Goal: Browse casually

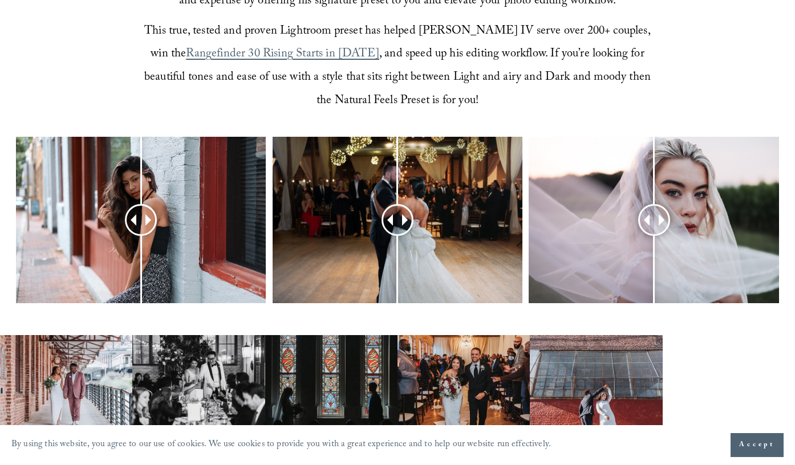
scroll to position [430, 0]
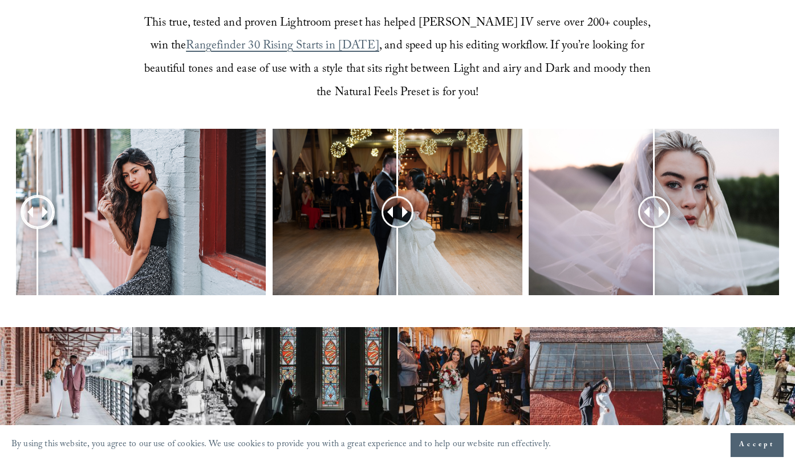
drag, startPoint x: 133, startPoint y: 212, endPoint x: 39, endPoint y: 265, distance: 108.0
click at [39, 226] on div at bounding box center [37, 212] width 29 height 29
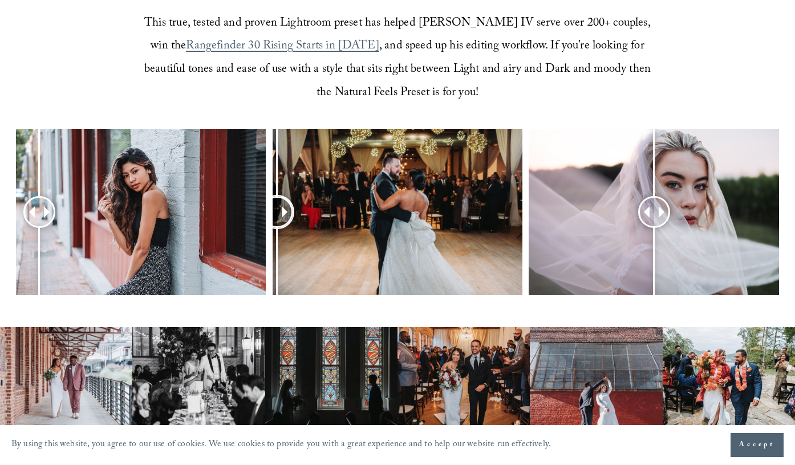
drag, startPoint x: 393, startPoint y: 212, endPoint x: 278, endPoint y: 194, distance: 117.2
click at [277, 198] on div at bounding box center [277, 212] width 29 height 29
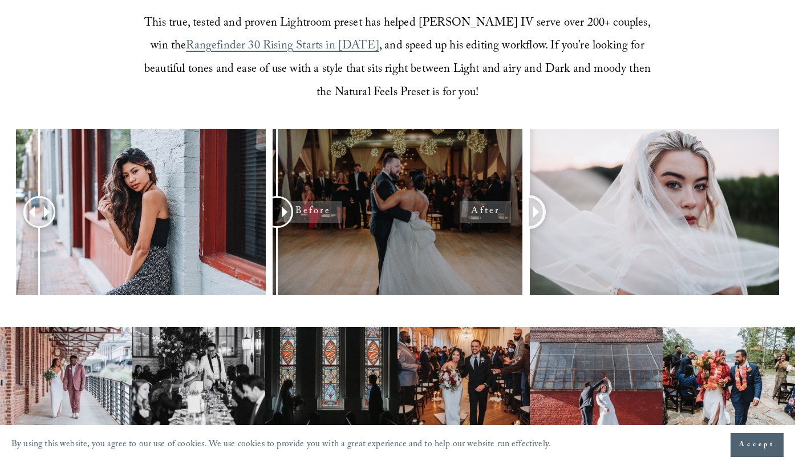
drag, startPoint x: 663, startPoint y: 211, endPoint x: 498, endPoint y: 249, distance: 169.5
click at [497, 249] on div at bounding box center [397, 228] width 795 height 198
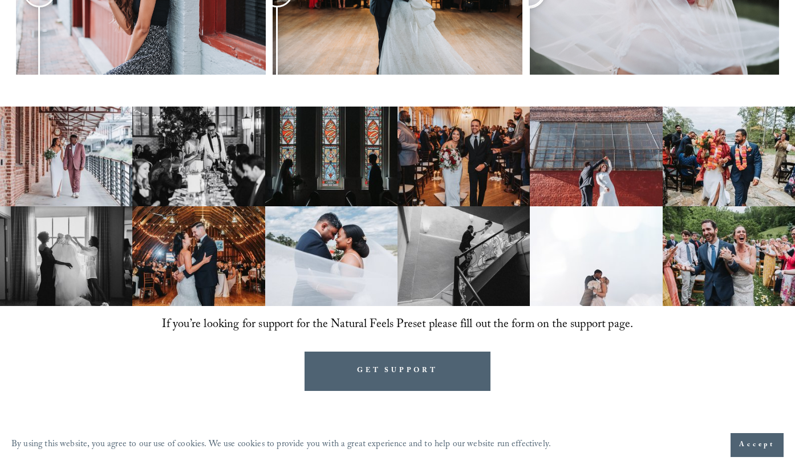
scroll to position [661, 0]
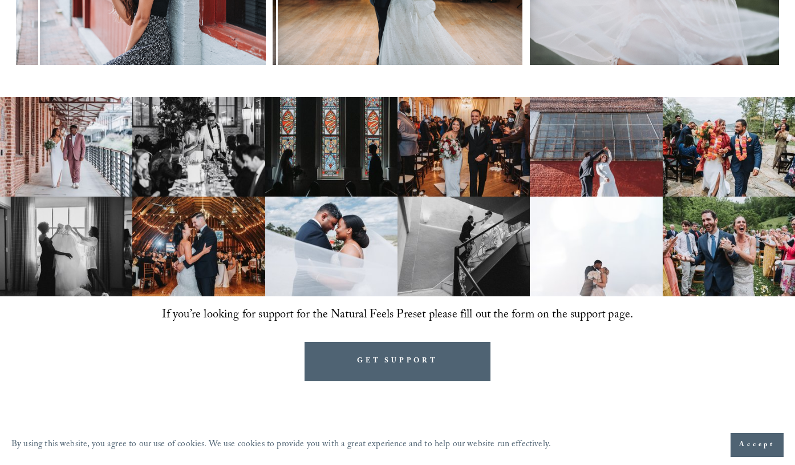
click at [312, 151] on img at bounding box center [331, 147] width 132 height 100
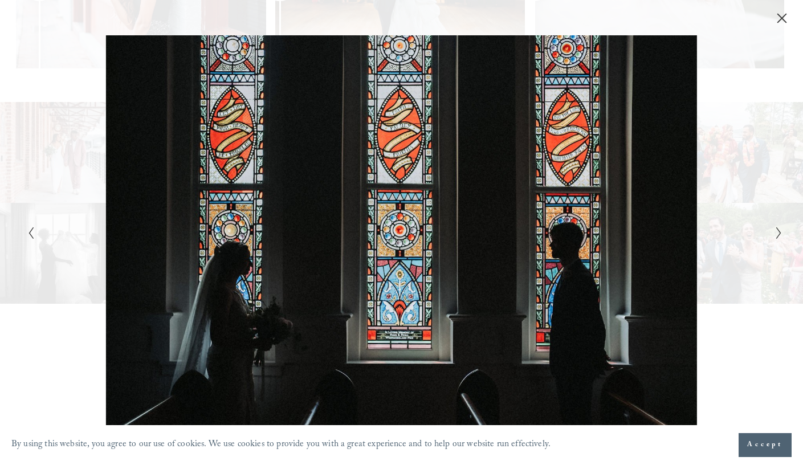
click at [787, 22] on icon "Close" at bounding box center [781, 18] width 11 height 11
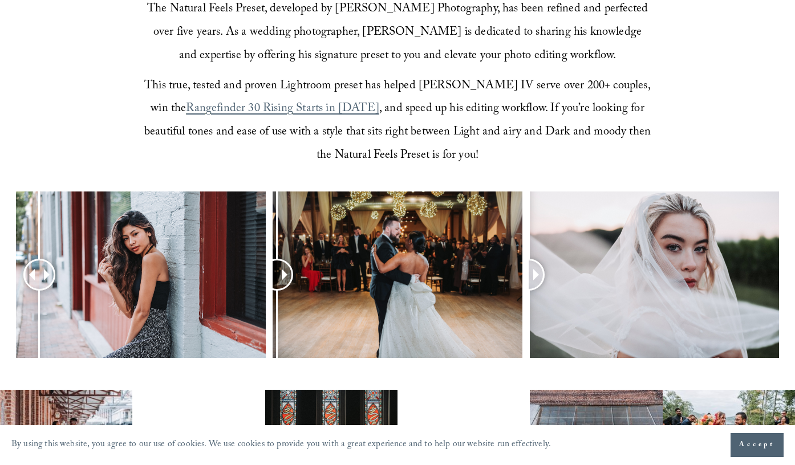
scroll to position [383, 0]
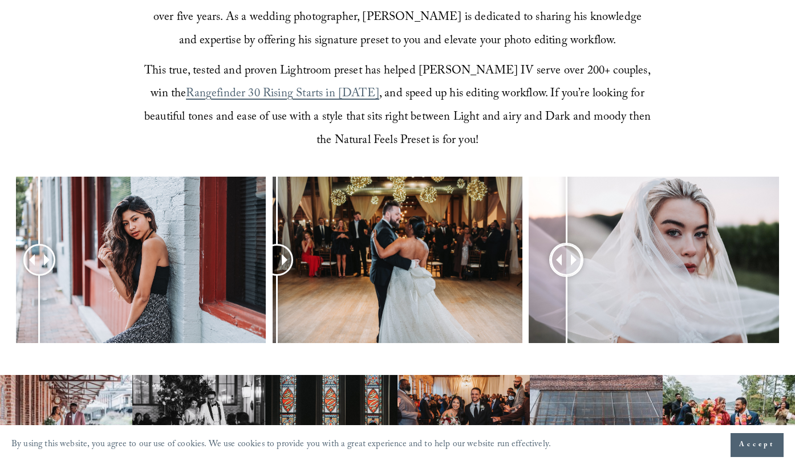
drag, startPoint x: 531, startPoint y: 261, endPoint x: 566, endPoint y: 278, distance: 38.8
click at [566, 274] on div at bounding box center [566, 260] width 29 height 29
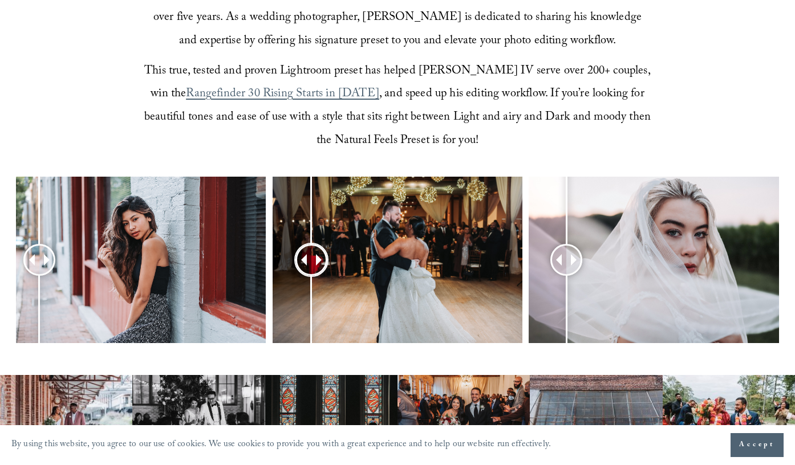
drag, startPoint x: 284, startPoint y: 257, endPoint x: 312, endPoint y: 290, distance: 43.7
click at [311, 274] on div at bounding box center [311, 260] width 29 height 29
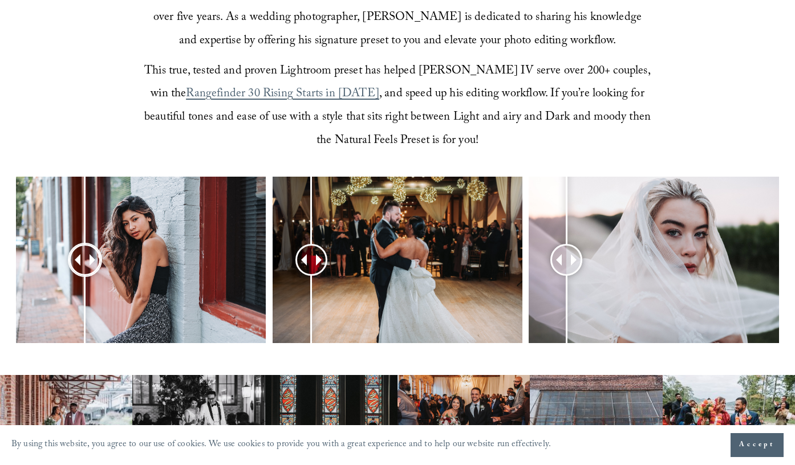
drag, startPoint x: 39, startPoint y: 258, endPoint x: 85, endPoint y: 272, distance: 48.5
click at [85, 274] on div at bounding box center [85, 260] width 29 height 29
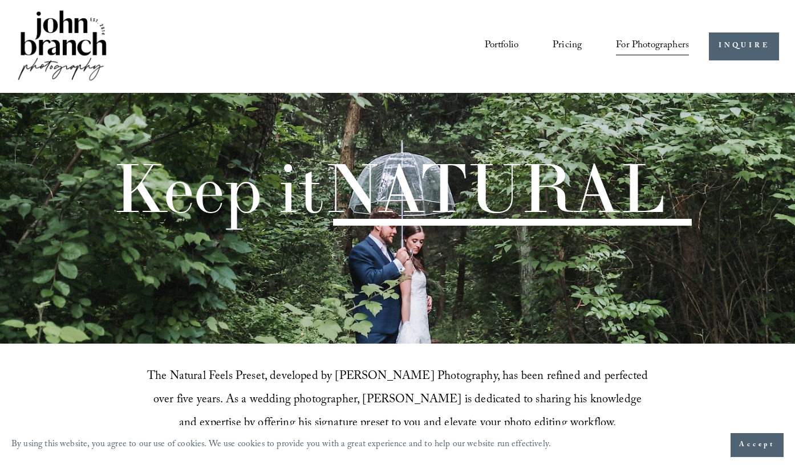
scroll to position [0, 0]
click at [491, 44] on link "Portfolio" at bounding box center [502, 46] width 34 height 21
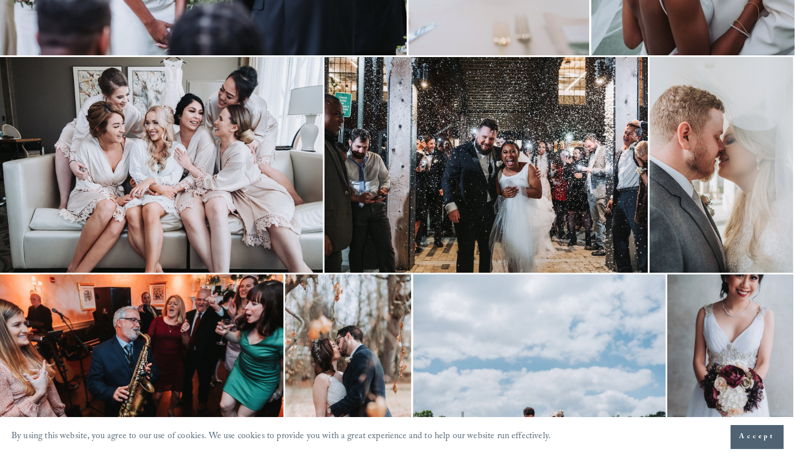
scroll to position [958, 1]
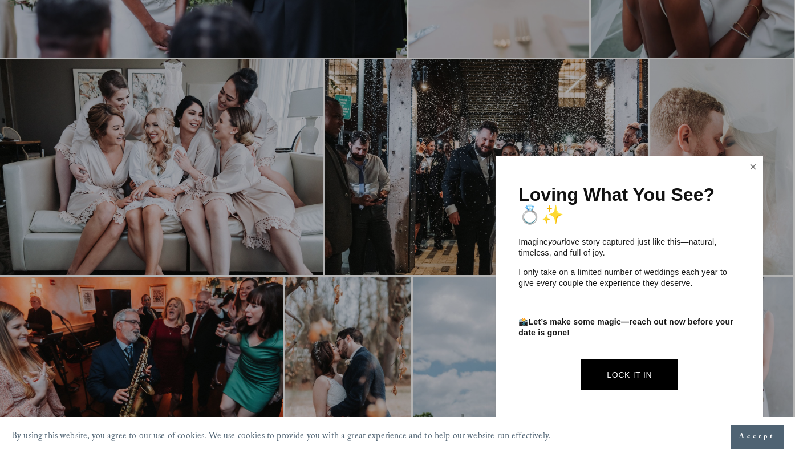
click at [751, 169] on link "Close" at bounding box center [753, 167] width 17 height 18
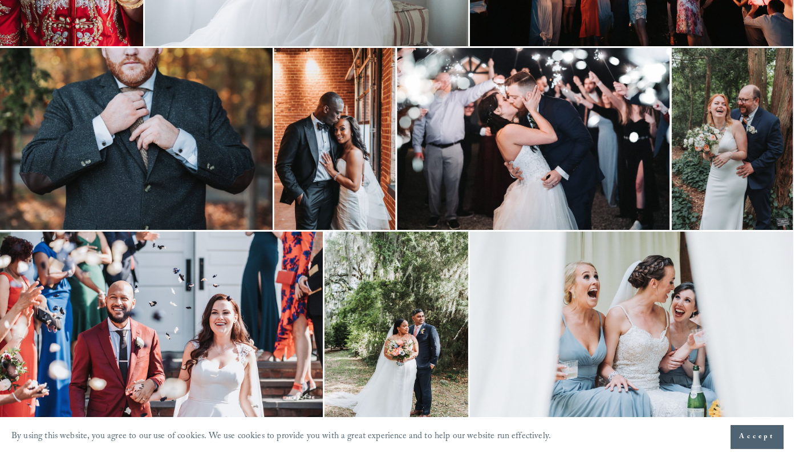
scroll to position [2015, 1]
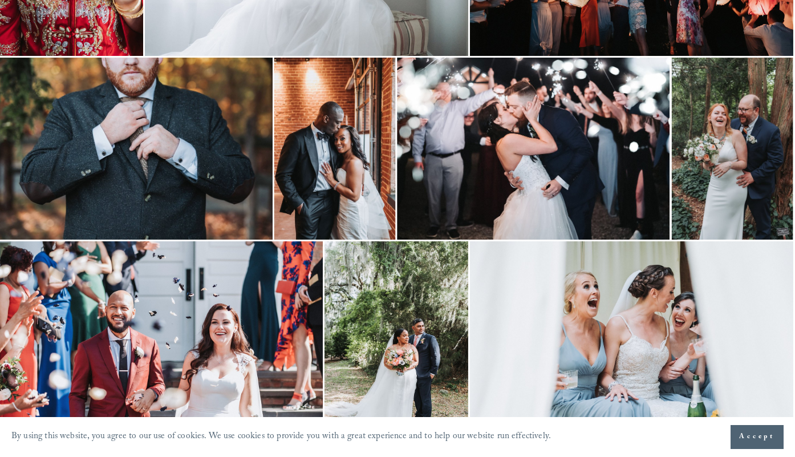
click at [236, 183] on img at bounding box center [135, 149] width 273 height 182
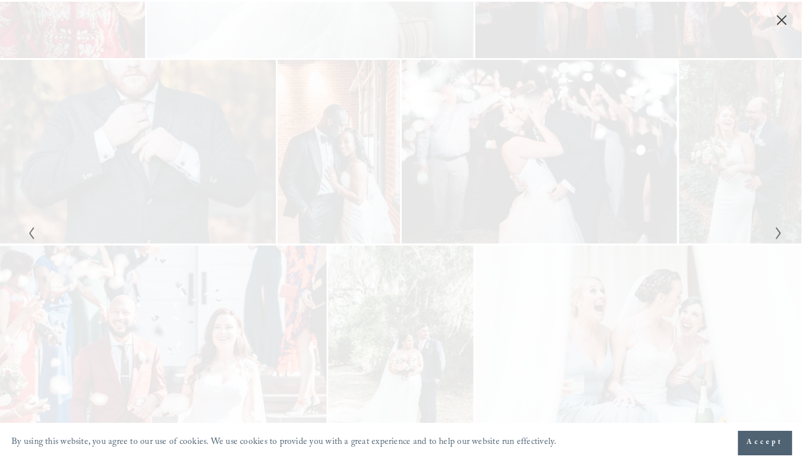
scroll to position [2015, 0]
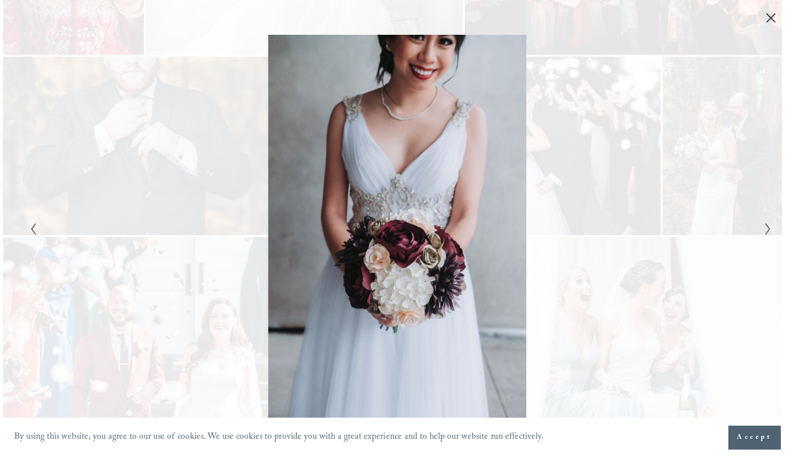
scroll to position [2015, 1]
